Goal: Check status: Check status

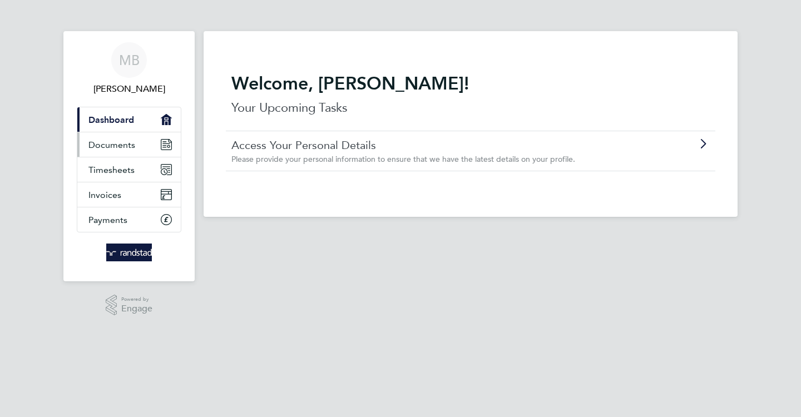
click at [111, 145] on span "Documents" at bounding box center [111, 145] width 47 height 11
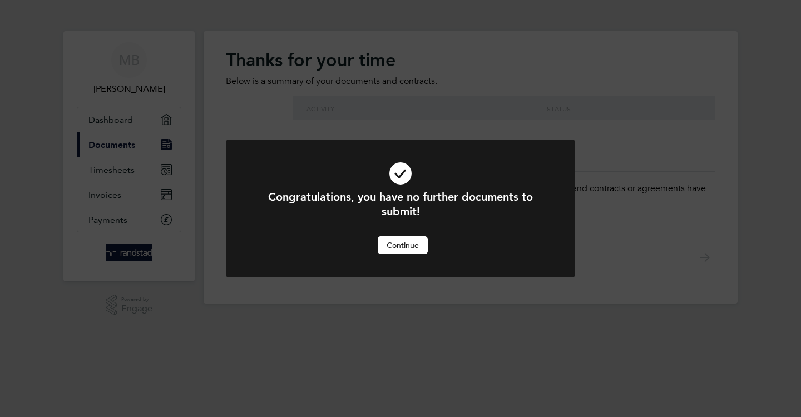
click at [405, 241] on button "Continue" at bounding box center [403, 245] width 50 height 18
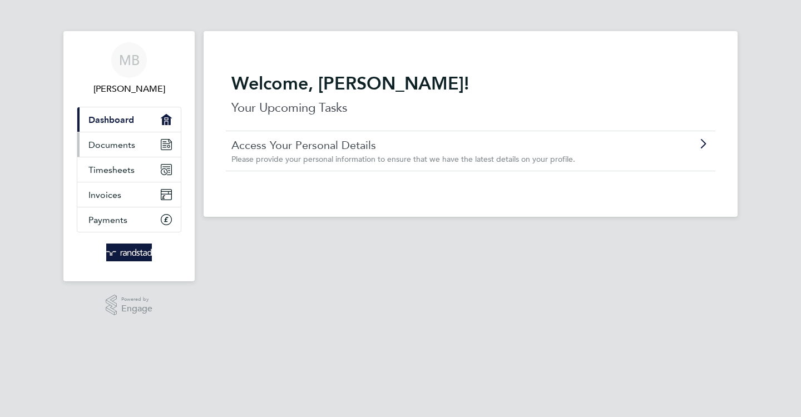
click at [137, 141] on link "Documents" at bounding box center [128, 144] width 103 height 24
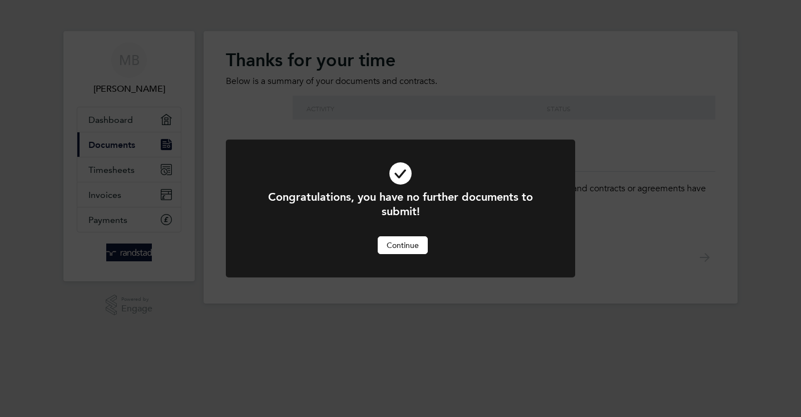
click at [408, 241] on button "Continue" at bounding box center [403, 245] width 50 height 18
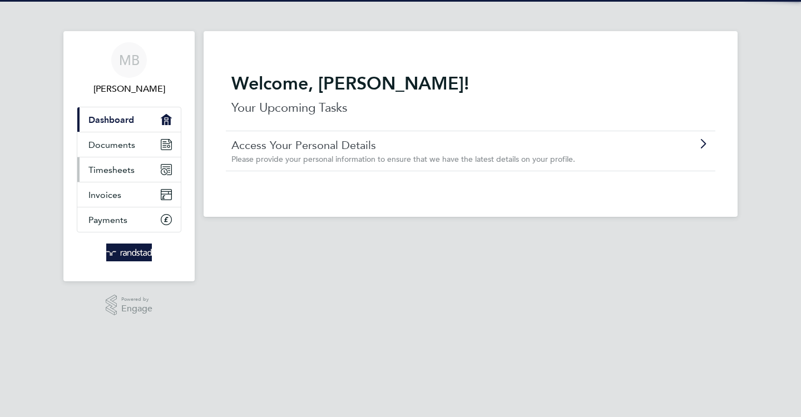
click at [128, 169] on span "Timesheets" at bounding box center [111, 170] width 46 height 11
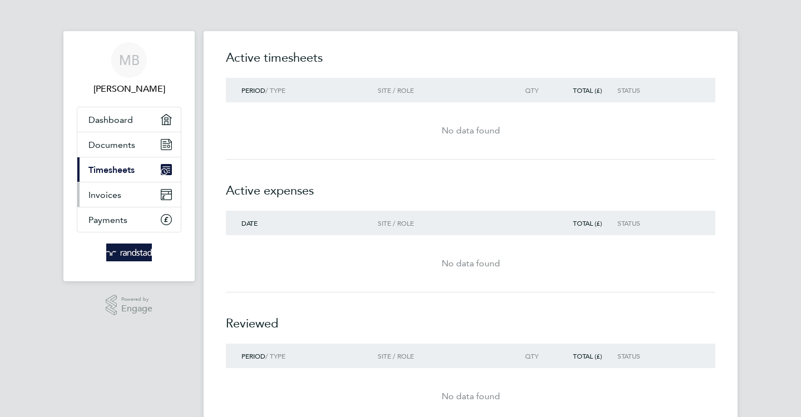
click at [118, 195] on span "Invoices" at bounding box center [104, 195] width 33 height 11
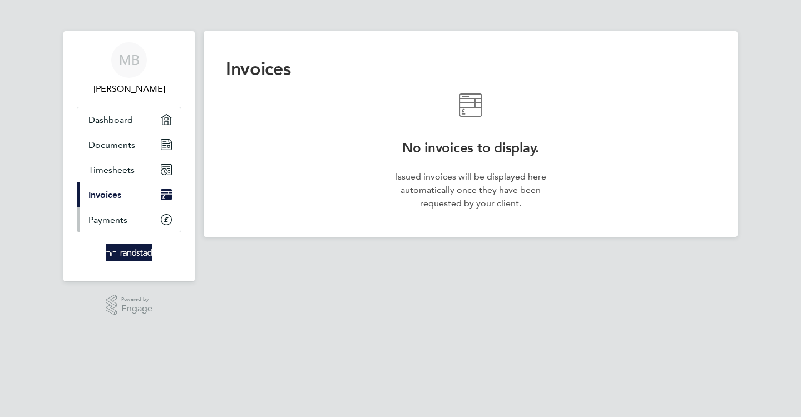
click at [126, 215] on span "Payments" at bounding box center [107, 220] width 39 height 11
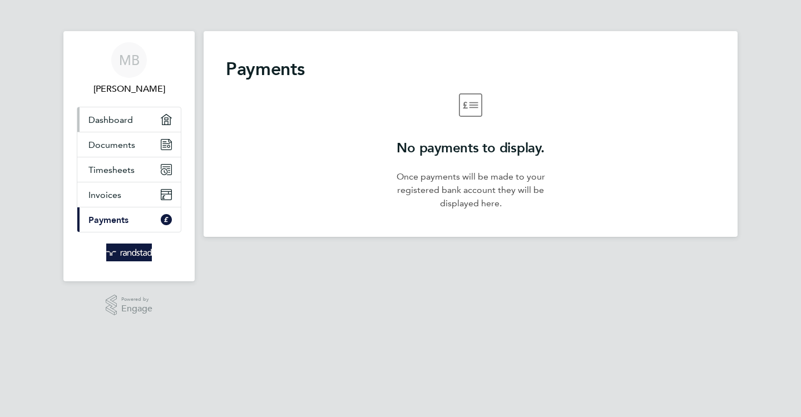
click at [117, 115] on span "Dashboard" at bounding box center [110, 120] width 44 height 11
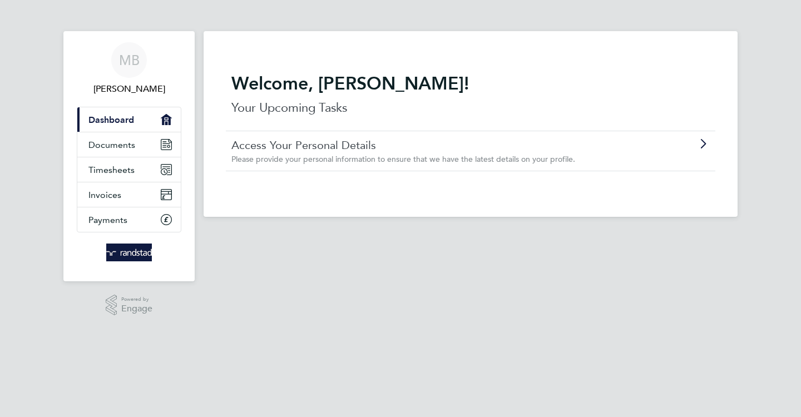
click at [321, 145] on link "Access Your Personal Details" at bounding box center [439, 145] width 416 height 14
click at [122, 165] on span "Timesheets" at bounding box center [111, 170] width 46 height 11
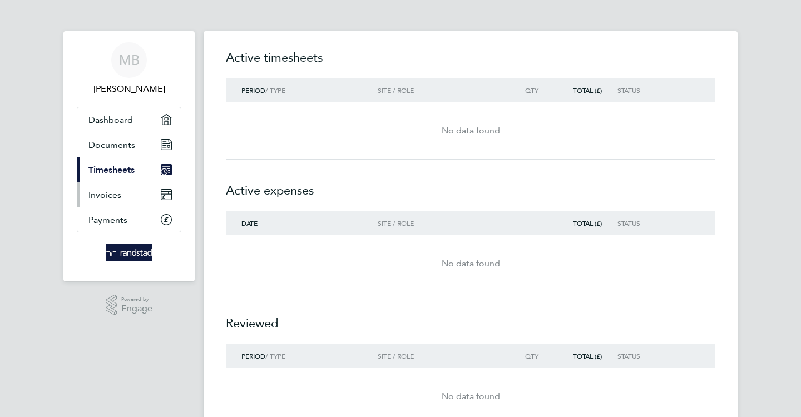
click at [123, 197] on link "Invoices" at bounding box center [128, 194] width 103 height 24
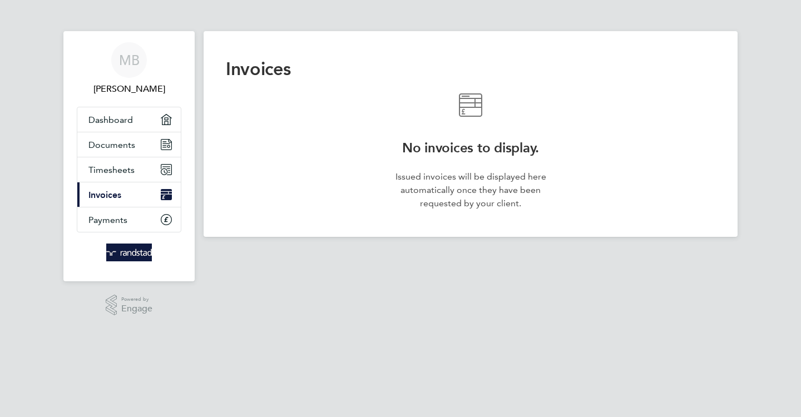
click at [494, 131] on div "No invoices to display. Issued invoices will be displayed here automatically on…" at bounding box center [470, 151] width 160 height 117
click at [119, 225] on link "Payments" at bounding box center [128, 219] width 103 height 24
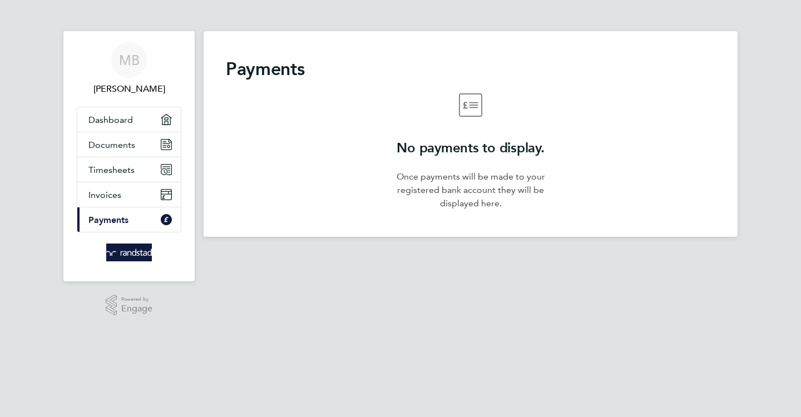
click at [432, 180] on p "Once payments will be made to your registered bank account they will be display…" at bounding box center [470, 190] width 160 height 40
